Goal: Information Seeking & Learning: Learn about a topic

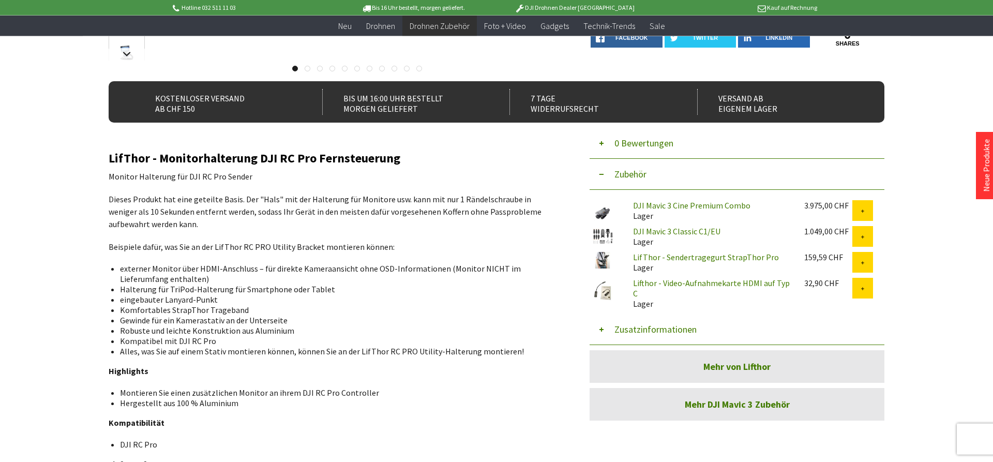
scroll to position [264, 0]
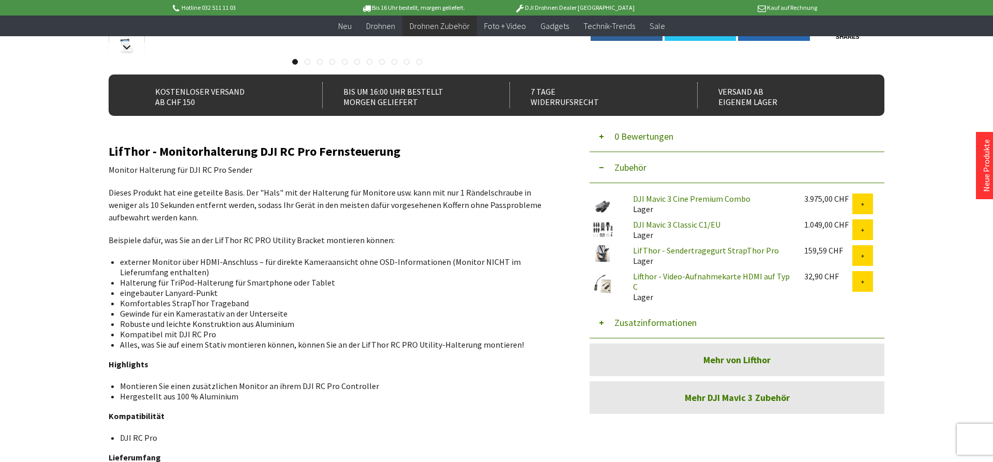
click at [708, 368] on link "Mehr von Lifthor" at bounding box center [737, 359] width 295 height 33
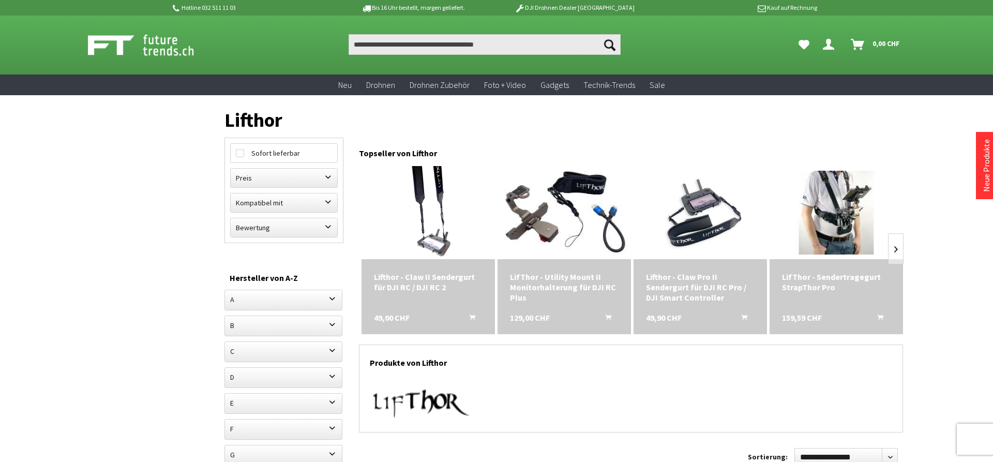
click at [533, 281] on div "LifThor - Utility Mount II Monitorhalterung für DJI RC Plus" at bounding box center [564, 287] width 109 height 31
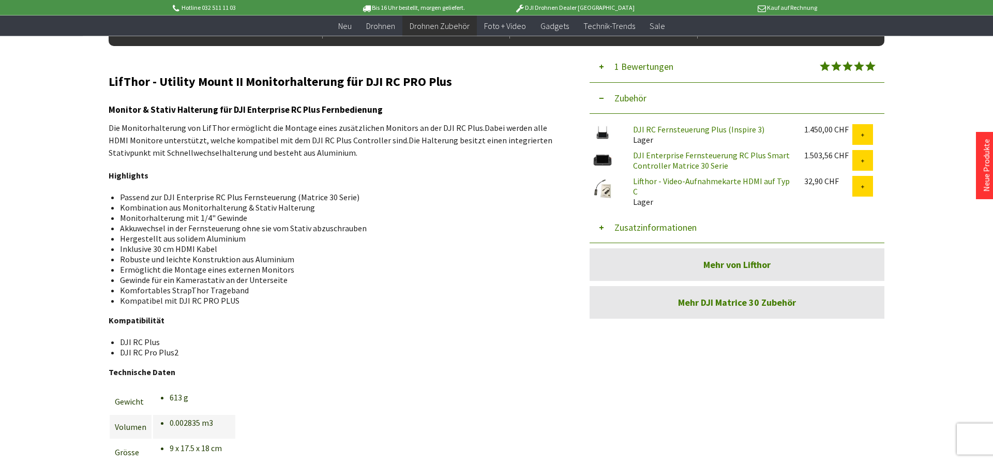
scroll to position [317, 0]
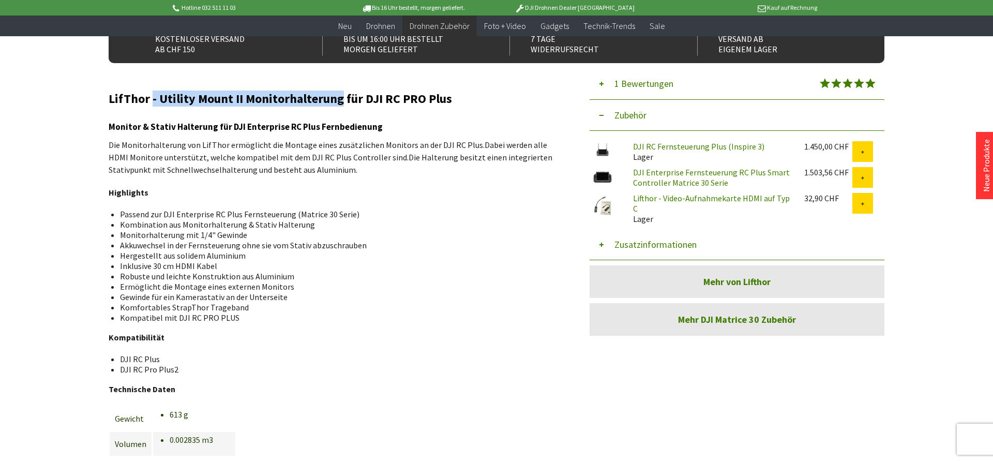
drag, startPoint x: 340, startPoint y: 103, endPoint x: 124, endPoint y: 98, distance: 215.8
click at [144, 99] on h2 "LifThor - Utility Mount II Monitorhalterung für DJI RC PRO Plus" at bounding box center [334, 98] width 450 height 13
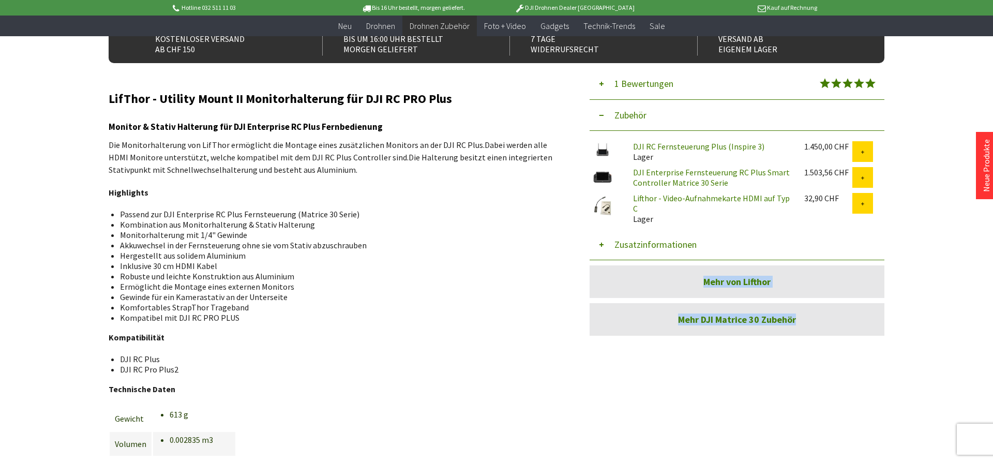
drag, startPoint x: 124, startPoint y: 98, endPoint x: 106, endPoint y: 96, distance: 18.7
click at [106, 96] on div "Menü schließen Kategorien Neu Drohnen Drohnen Zubehör DJI Enterprise Drohnen Zu…" at bounding box center [497, 181] width 828 height 800
click at [104, 96] on div "Menü schließen Kategorien Neu Drohnen Drohnen Zubehör DJI Enterprise Drohnen Zu…" at bounding box center [497, 181] width 828 height 800
drag, startPoint x: 110, startPoint y: 100, endPoint x: 144, endPoint y: 104, distance: 34.5
click at [138, 104] on h2 "LifThor - Utility Mount II Monitorhalterung für DJI RC PRO Plus" at bounding box center [334, 98] width 450 height 13
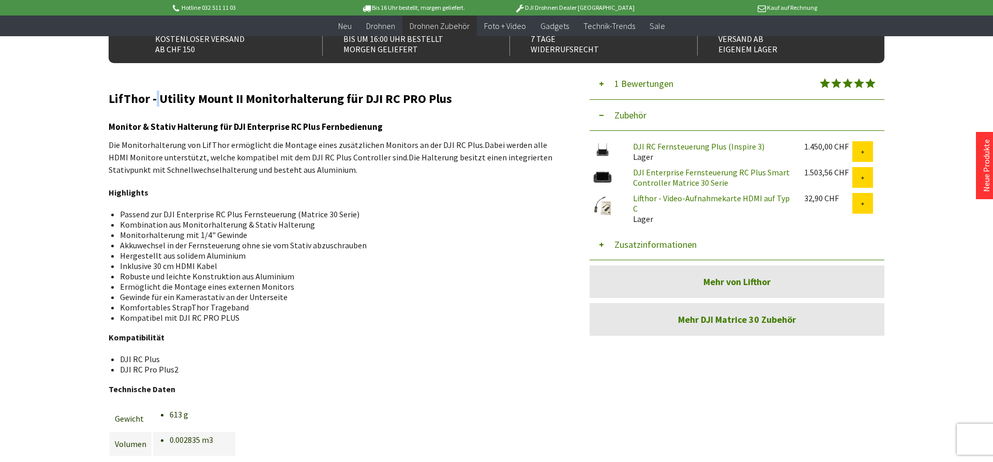
click at [164, 103] on h2 "LifThor - Utility Mount II Monitorhalterung für DJI RC PRO Plus" at bounding box center [334, 98] width 450 height 13
click at [274, 101] on h2 "LifThor - Utility Mount II Monitorhalterung für DJI RC PRO Plus" at bounding box center [334, 98] width 450 height 13
